Goal: Task Accomplishment & Management: Manage account settings

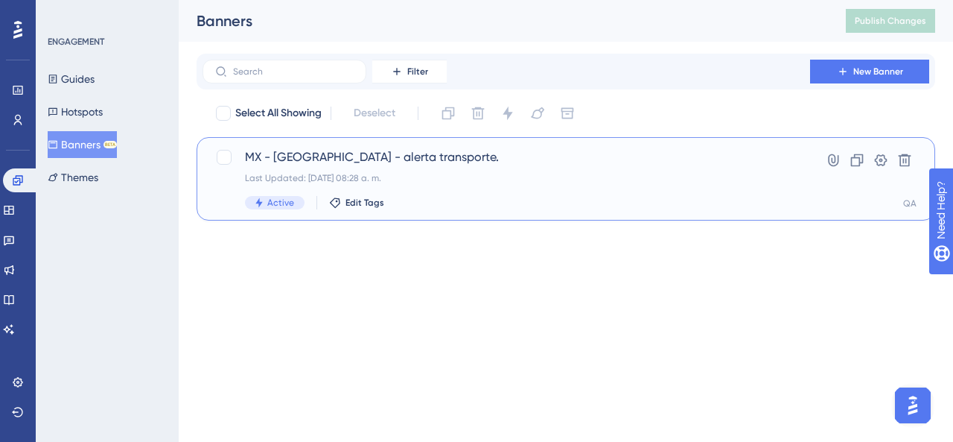
click at [457, 179] on div "Last Updated: [DATE] 08:28 a. m." at bounding box center [506, 178] width 523 height 12
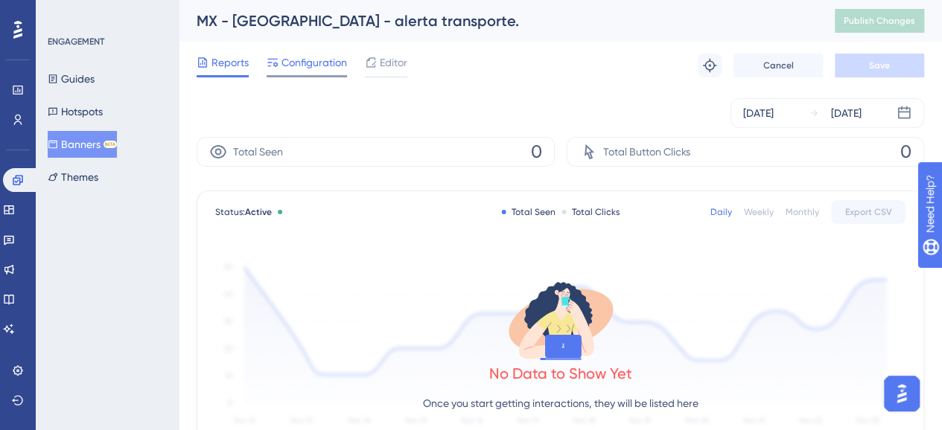
click at [310, 62] on span "Configuration" at bounding box center [314, 63] width 66 height 18
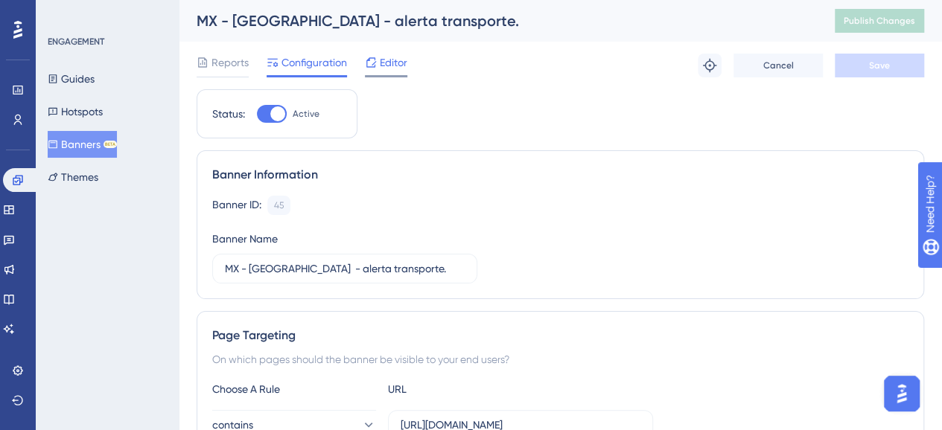
click at [393, 63] on span "Editor" at bounding box center [394, 63] width 28 height 18
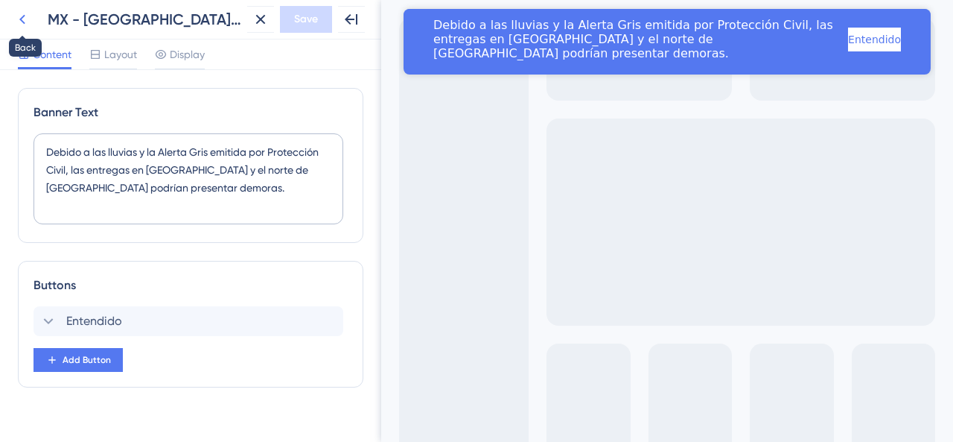
click at [20, 23] on icon at bounding box center [22, 19] width 18 height 18
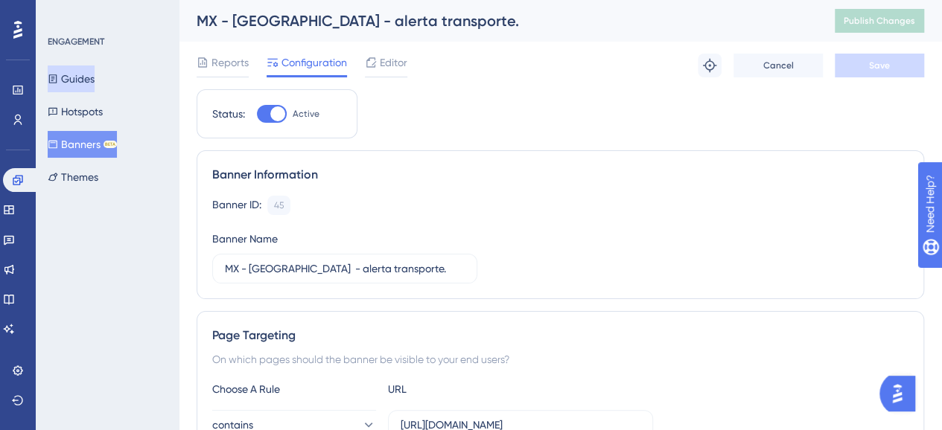
click at [91, 80] on button "Guides" at bounding box center [71, 79] width 47 height 27
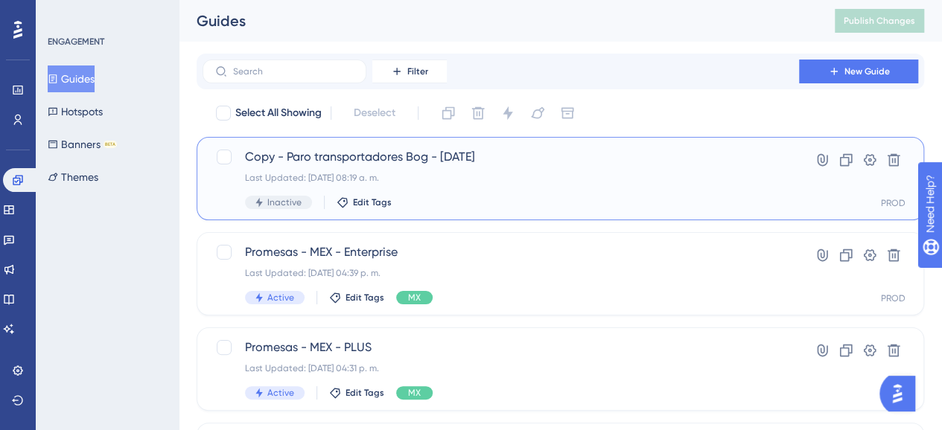
click at [431, 158] on span "Copy - Paro transportadores Bog - [DATE]" at bounding box center [501, 157] width 512 height 18
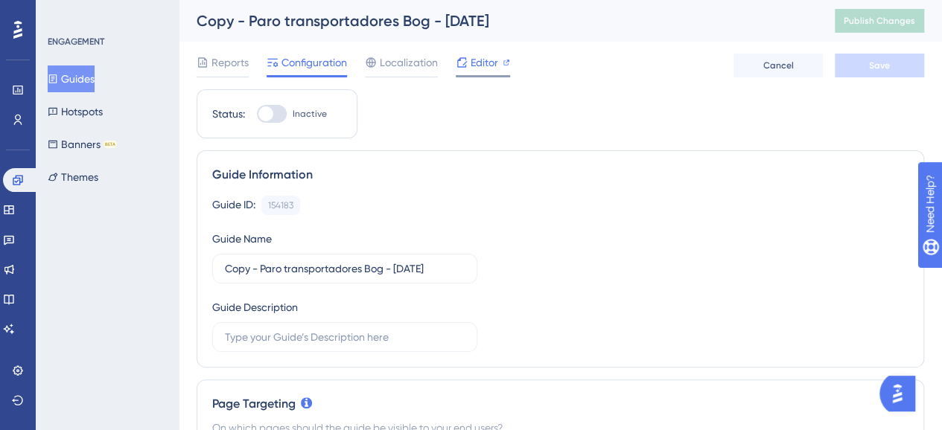
click at [474, 66] on span "Editor" at bounding box center [485, 63] width 28 height 18
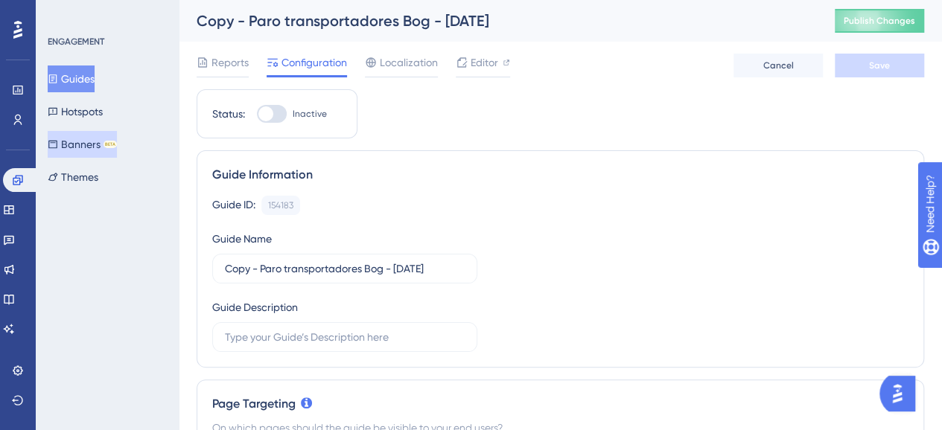
click at [113, 153] on button "Banners BETA" at bounding box center [82, 144] width 69 height 27
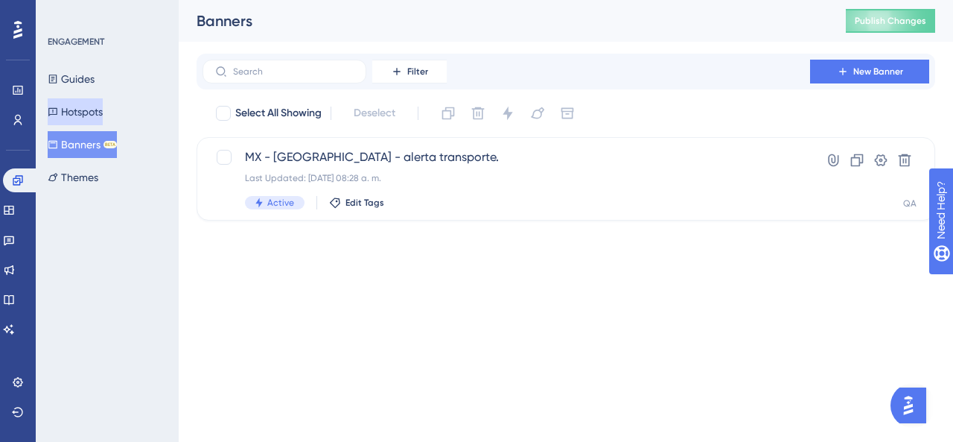
click at [89, 115] on button "Hotspots" at bounding box center [75, 111] width 55 height 27
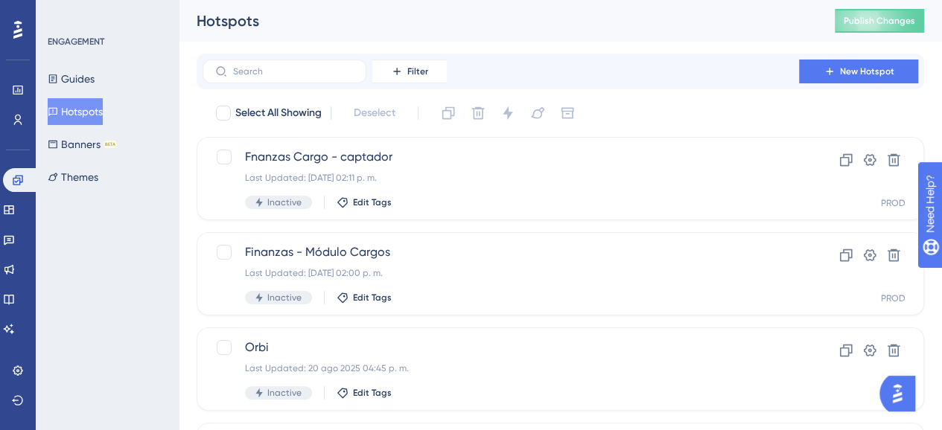
click at [84, 252] on div "ENGAGEMENT Guides Hotspots Banners BETA Themes" at bounding box center [107, 215] width 143 height 430
click at [11, 208] on link at bounding box center [9, 210] width 12 height 24
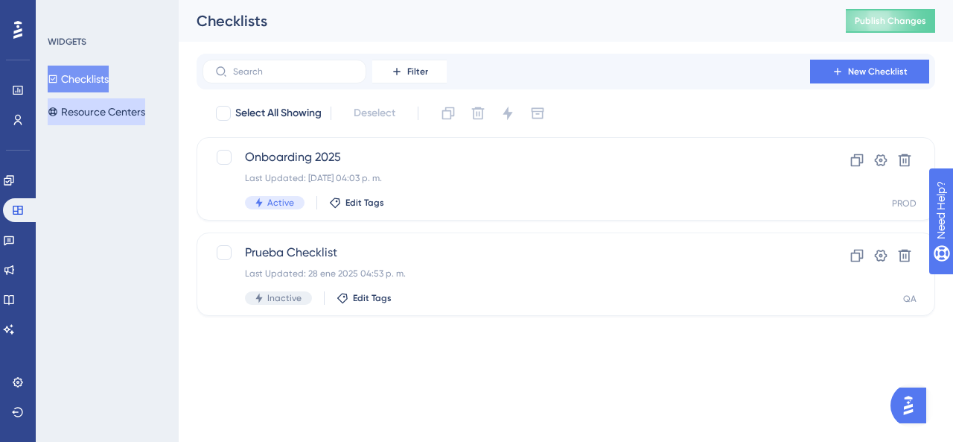
click at [118, 112] on button "Resource Centers" at bounding box center [97, 111] width 98 height 27
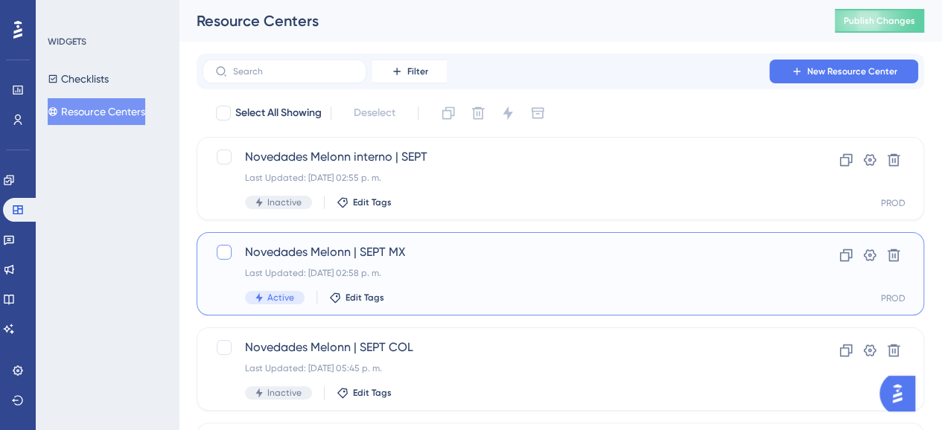
click at [220, 254] on div at bounding box center [224, 252] width 15 height 15
checkbox input "true"
click at [503, 114] on icon at bounding box center [507, 113] width 15 height 15
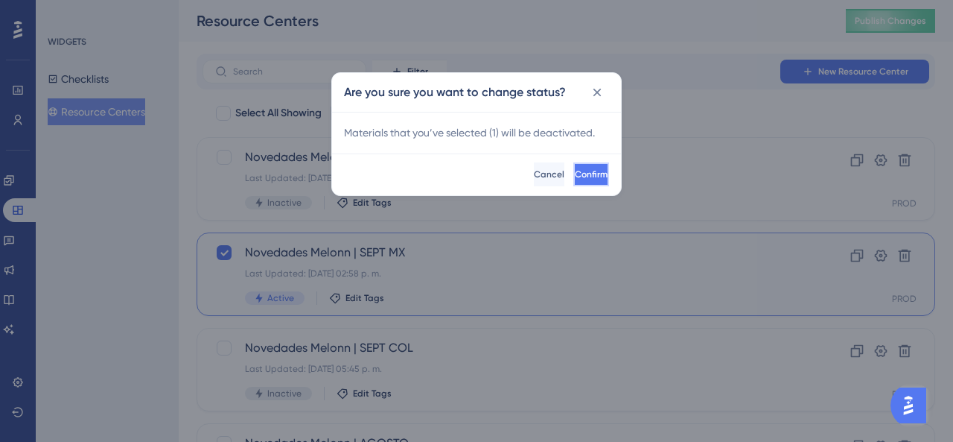
click at [575, 179] on span "Confirm" at bounding box center [591, 174] width 33 height 12
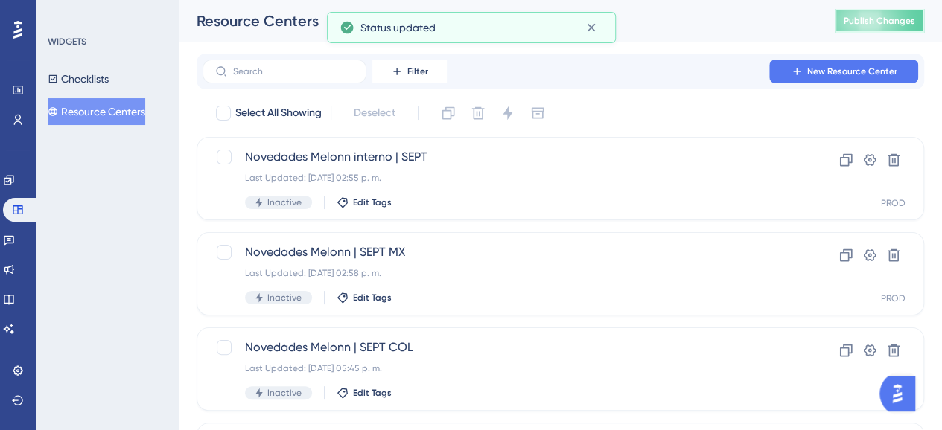
click at [890, 25] on span "Publish Changes" at bounding box center [879, 21] width 71 height 12
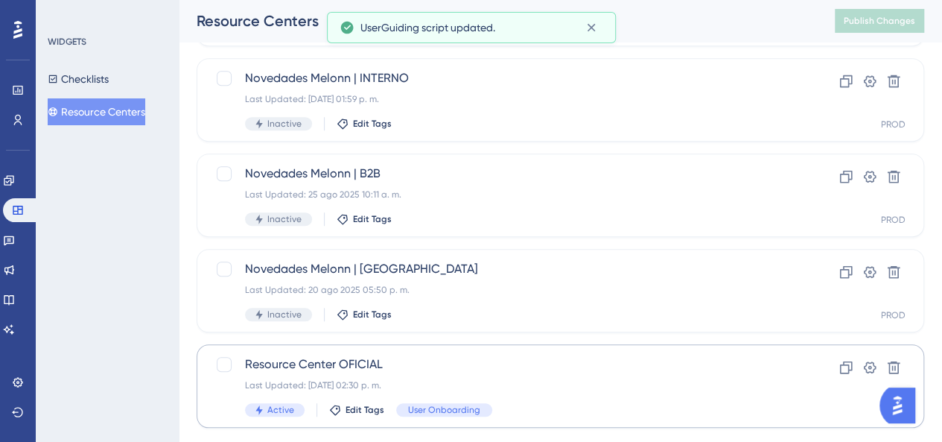
scroll to position [493, 0]
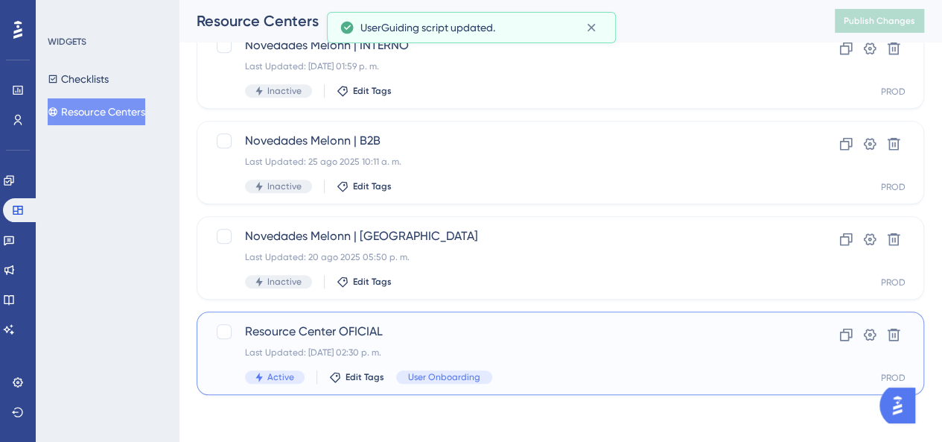
click at [384, 337] on span "Resource Center OFICIAL" at bounding box center [501, 331] width 512 height 18
